Goal: Task Accomplishment & Management: Manage account settings

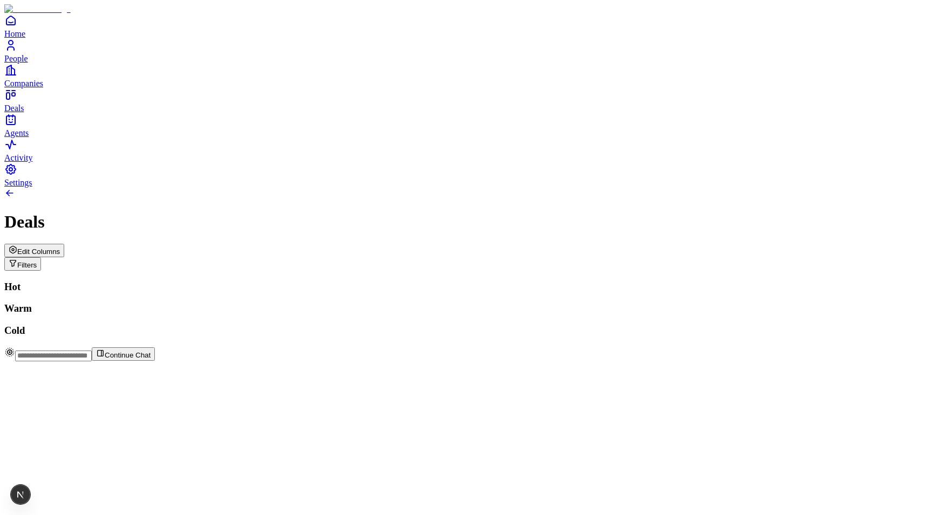
click at [60, 248] on span "Edit Columns" at bounding box center [38, 252] width 43 height 8
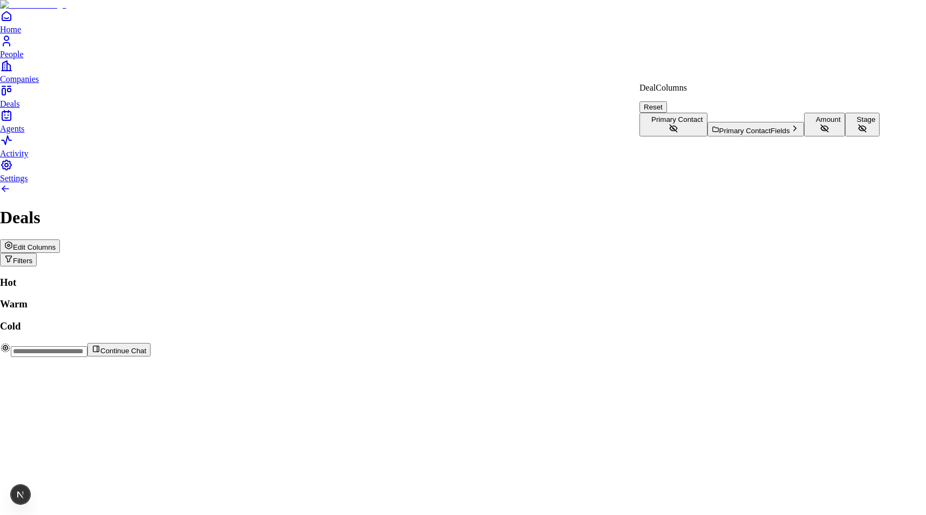
click at [845, 137] on button "Stage" at bounding box center [862, 125] width 35 height 24
click at [459, 31] on html "Home People Companies Deals Agents Activity Settings Deals Edit Columns Filters…" at bounding box center [463, 202] width 926 height 405
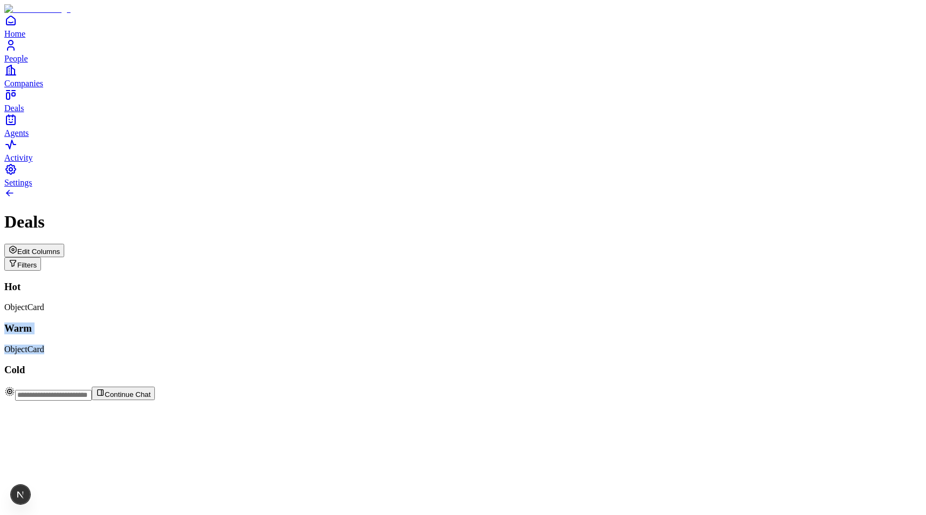
drag, startPoint x: 151, startPoint y: 138, endPoint x: 335, endPoint y: 211, distance: 198.6
click at [342, 281] on div "Hot ObjectCard Warm ObjectCard Cold" at bounding box center [462, 329] width 917 height 96
click at [335, 323] on div "Warm ObjectCard" at bounding box center [462, 339] width 917 height 32
drag, startPoint x: 335, startPoint y: 117, endPoint x: 314, endPoint y: 254, distance: 138.7
click at [314, 323] on div "Warm ObjectCard" at bounding box center [462, 339] width 917 height 32
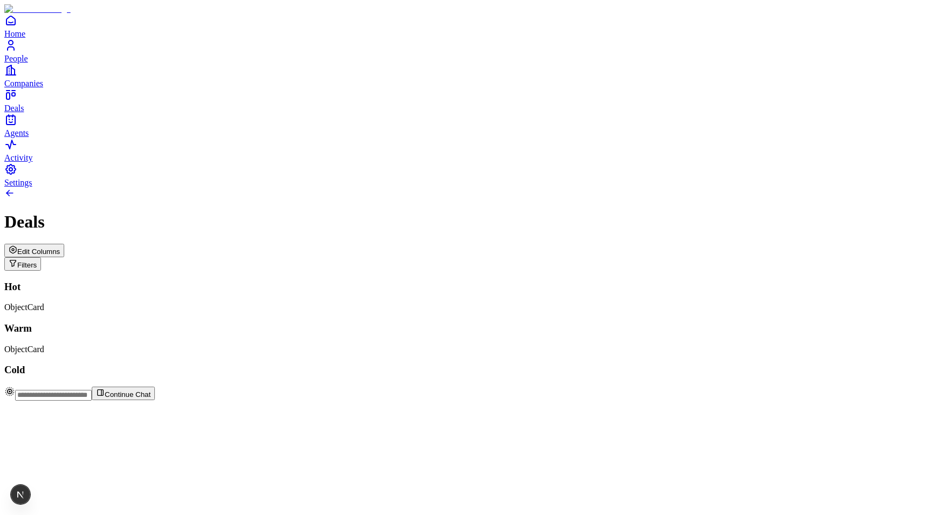
click at [314, 323] on div "Warm ObjectCard" at bounding box center [462, 339] width 917 height 32
drag, startPoint x: 164, startPoint y: 125, endPoint x: 345, endPoint y: 241, distance: 215.2
click at [345, 281] on div "Hot ObjectCard Warm ObjectCard Cold" at bounding box center [462, 329] width 917 height 96
click at [345, 323] on div "Warm ObjectCard" at bounding box center [462, 339] width 917 height 32
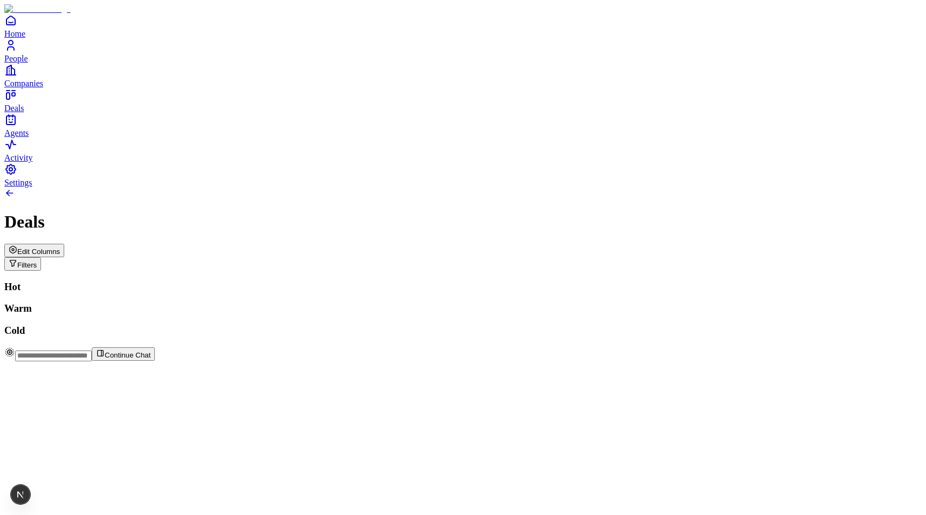
click at [60, 248] on span "Edit Columns" at bounding box center [38, 252] width 43 height 8
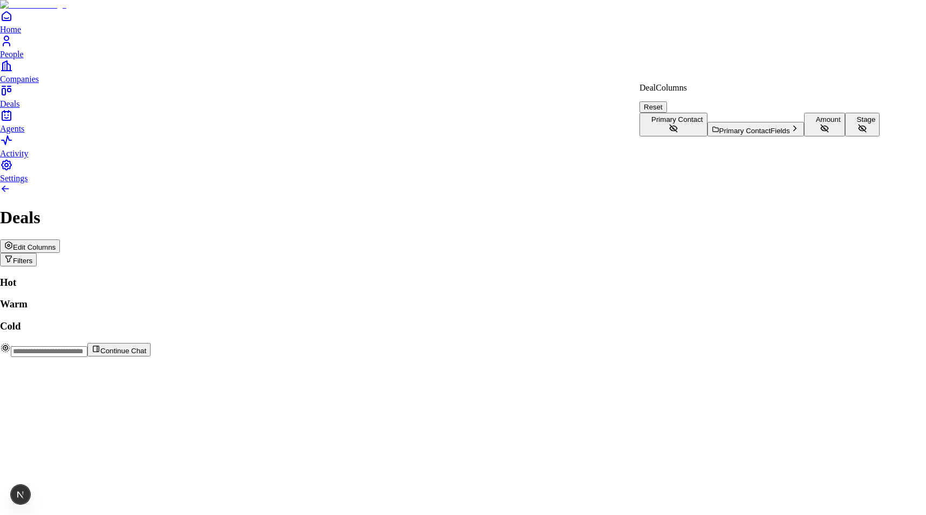
click at [845, 137] on button "Stage" at bounding box center [862, 125] width 35 height 24
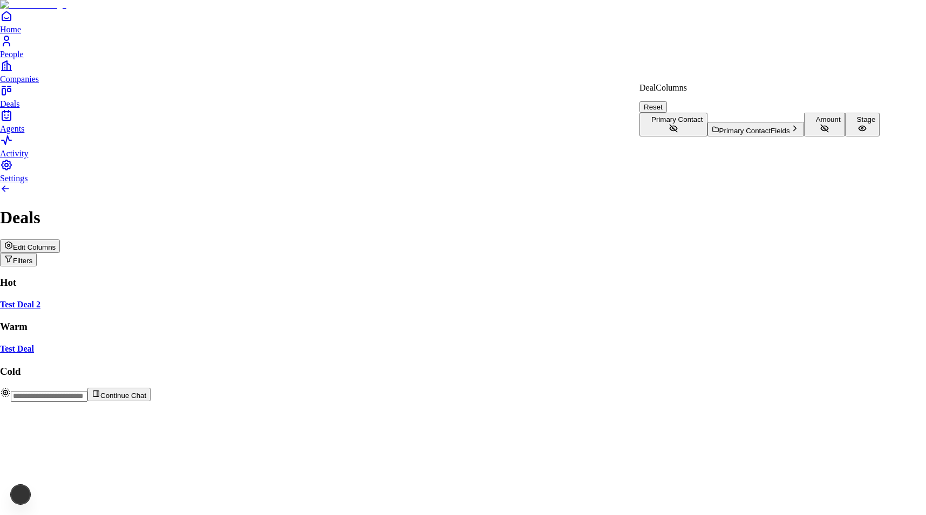
click at [845, 137] on button "Stage" at bounding box center [862, 125] width 35 height 24
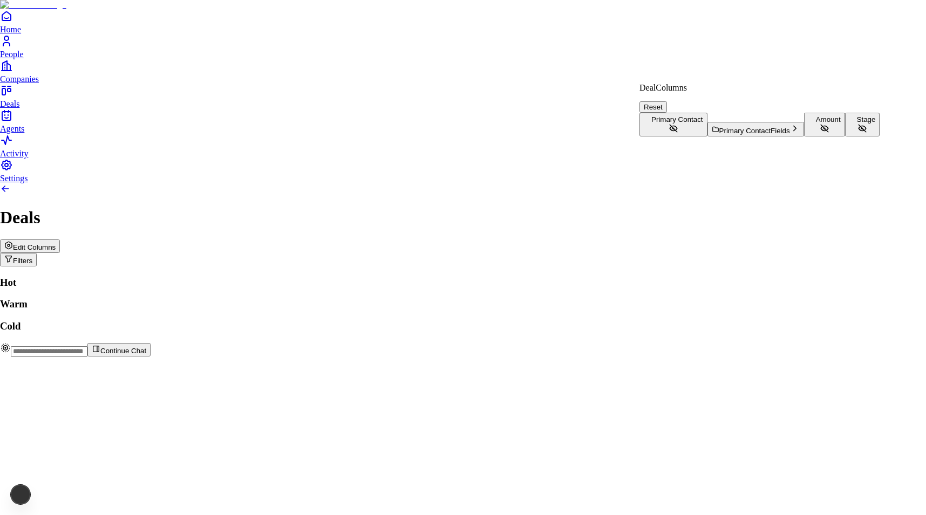
click at [845, 137] on button "Stage" at bounding box center [862, 125] width 35 height 24
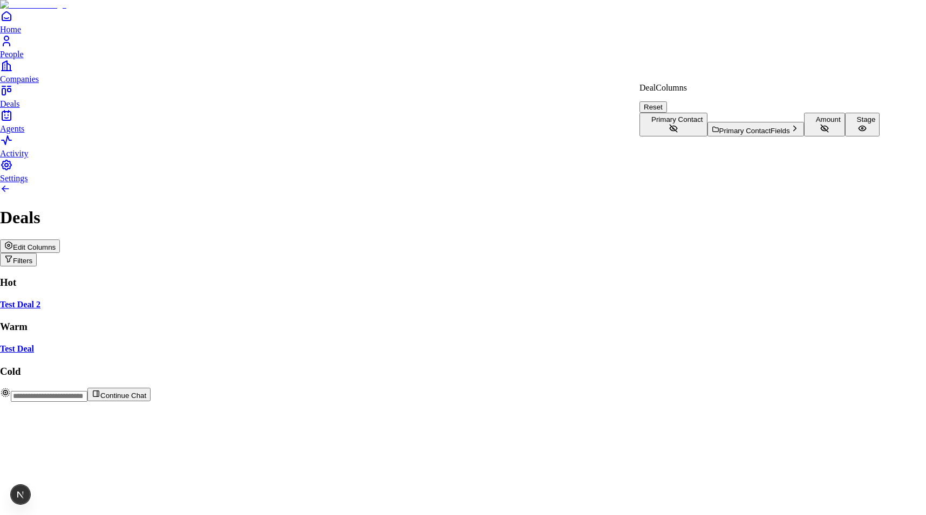
click at [360, 118] on html "Home People Companies Deals Agents Activity Settings Deals Edit Columns Filters…" at bounding box center [463, 205] width 926 height 411
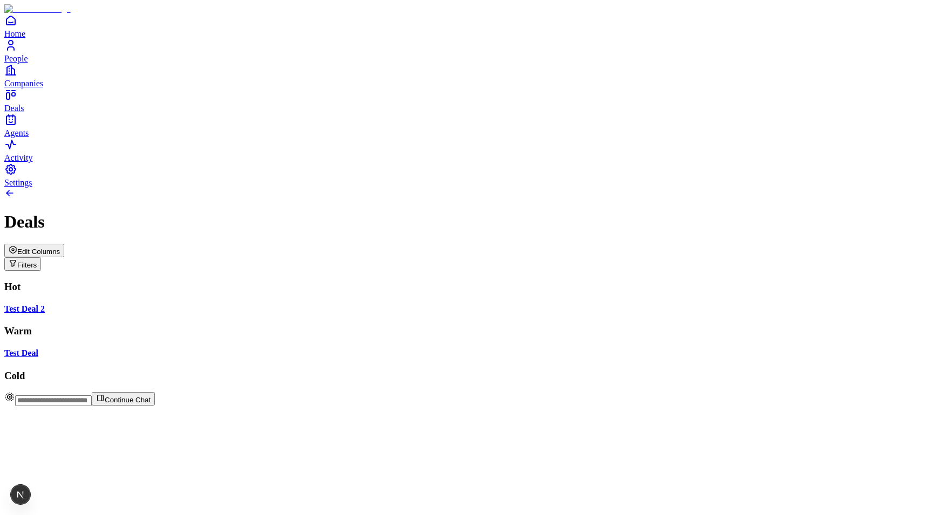
drag, startPoint x: 295, startPoint y: 121, endPoint x: 128, endPoint y: 203, distance: 185.8
click at [128, 281] on div "Hot Test Deal 2 Warm Test Deal Cold" at bounding box center [462, 331] width 917 height 101
drag, startPoint x: 310, startPoint y: 117, endPoint x: 155, endPoint y: 127, distance: 154.7
click at [155, 281] on div "Hot Test Deal 2 Warm Test Deal Cold" at bounding box center [462, 331] width 917 height 101
click at [402, 325] on div "Warm Test Deal" at bounding box center [462, 341] width 917 height 33
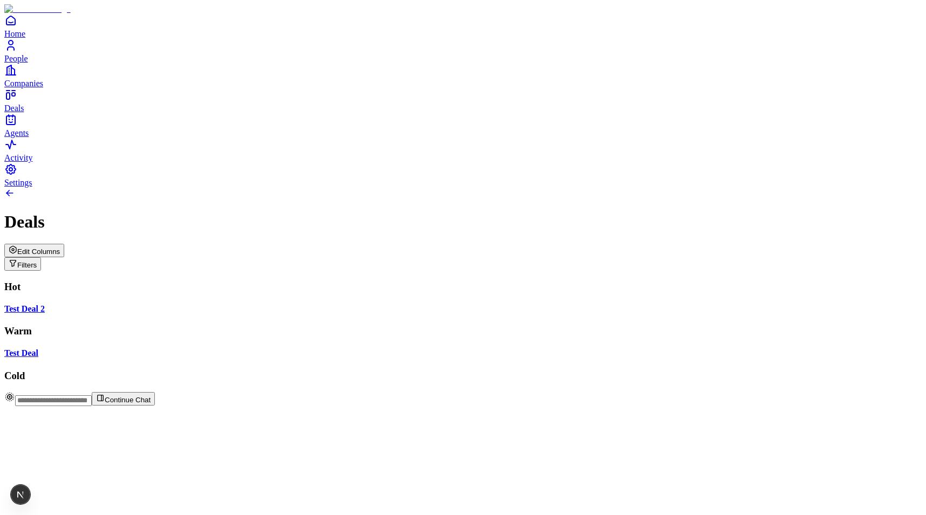
click at [303, 335] on div "Warm Test Deal" at bounding box center [462, 341] width 917 height 33
drag, startPoint x: 315, startPoint y: 313, endPoint x: 285, endPoint y: 294, distance: 36.2
click at [314, 325] on div "Warm Test Deal" at bounding box center [462, 341] width 917 height 33
